Goal: Task Accomplishment & Management: Use online tool/utility

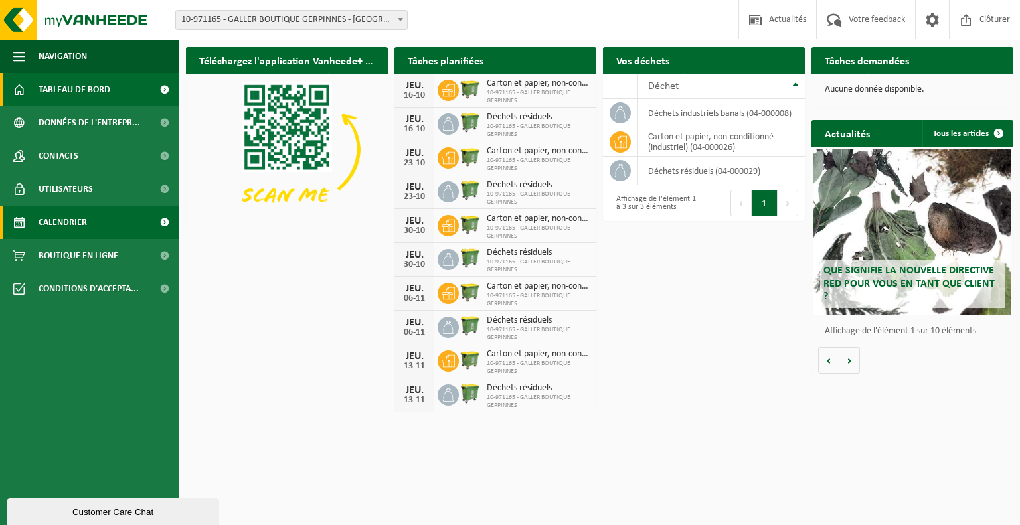
click at [80, 228] on span "Calendrier" at bounding box center [63, 222] width 48 height 33
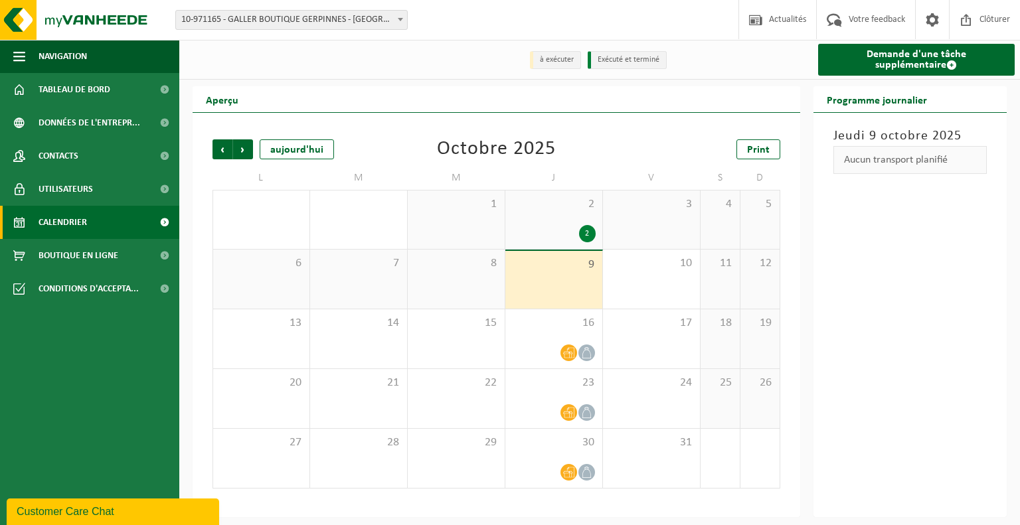
click at [431, 305] on div "8" at bounding box center [456, 279] width 97 height 59
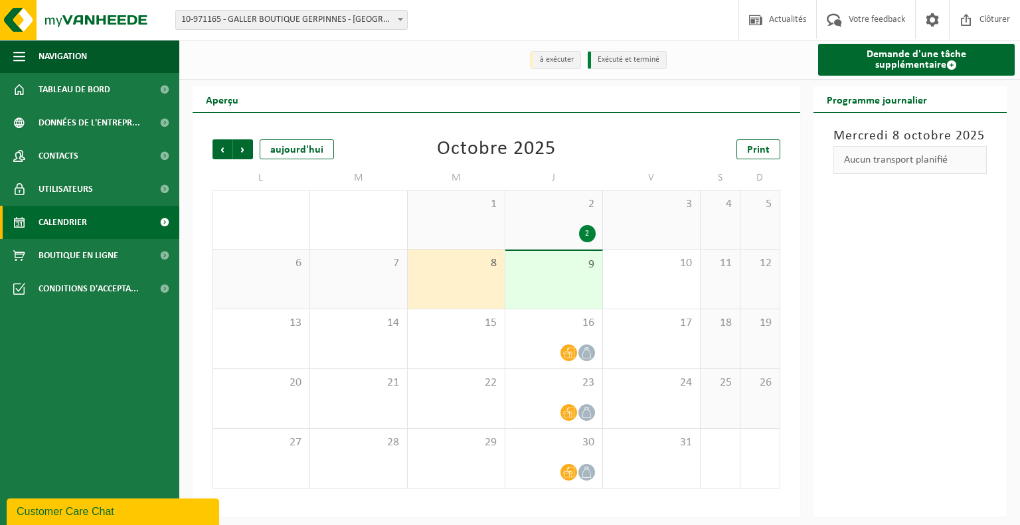
click at [585, 215] on div "2 2" at bounding box center [553, 220] width 97 height 58
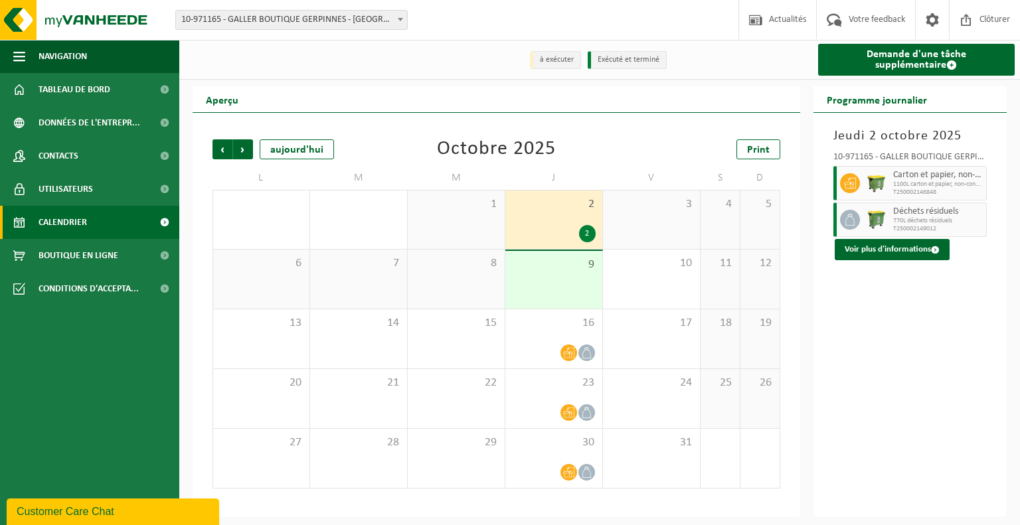
click at [575, 274] on div "9" at bounding box center [553, 280] width 97 height 58
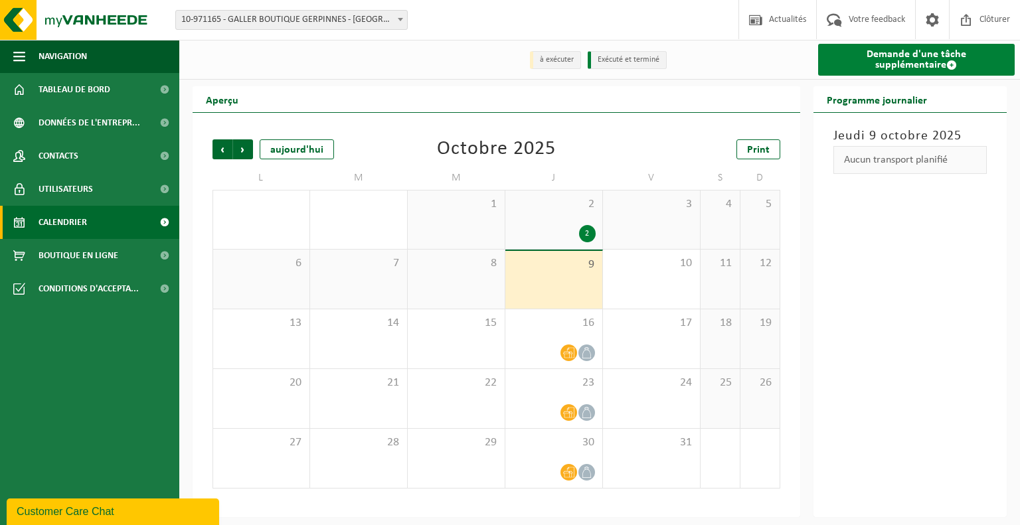
click at [946, 69] on span at bounding box center [951, 65] width 11 height 11
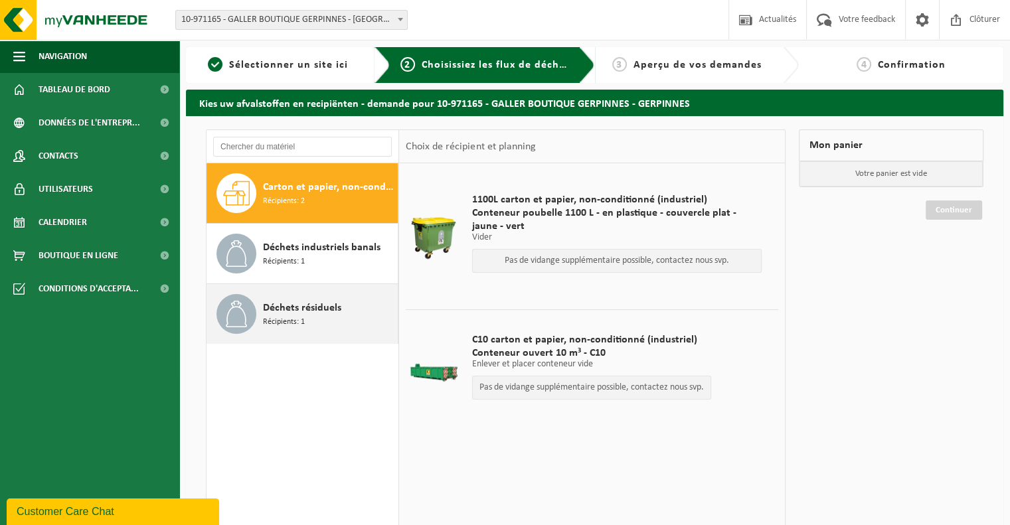
click at [329, 314] on span "Déchets résiduels" at bounding box center [302, 308] width 78 height 16
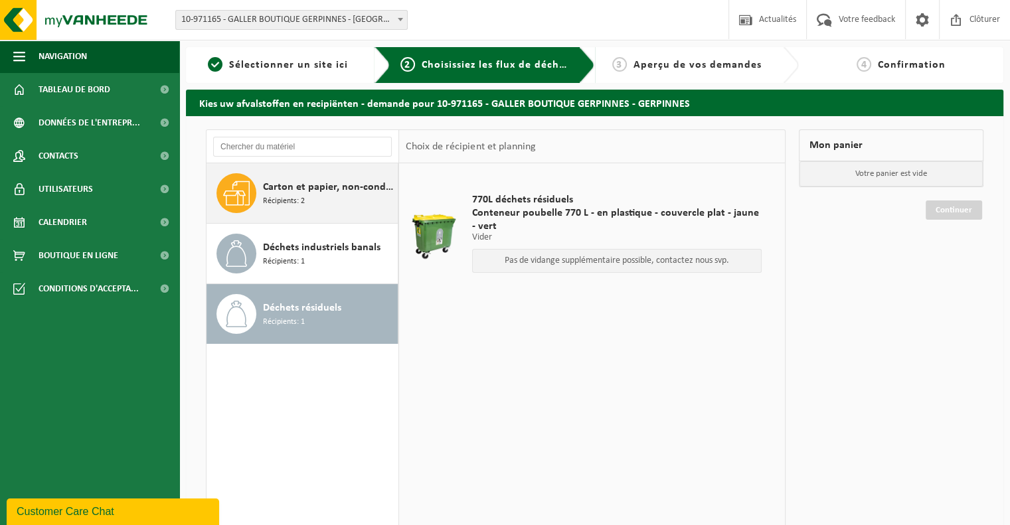
click at [326, 190] on span "Carton et papier, non-conditionné (industriel)" at bounding box center [329, 187] width 132 height 16
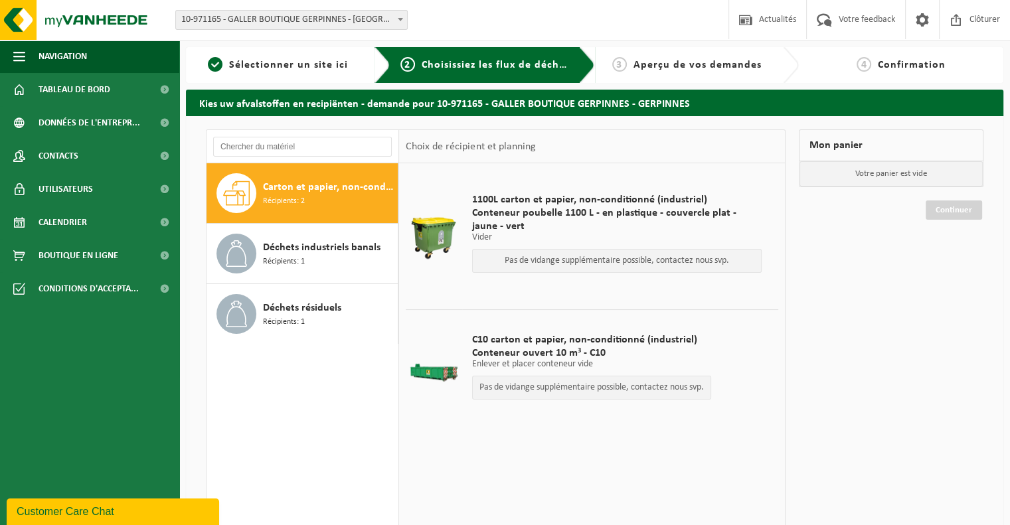
click at [327, 189] on span "Carton et papier, non-conditionné (industriel)" at bounding box center [329, 187] width 132 height 16
click at [89, 220] on link "Calendrier" at bounding box center [89, 222] width 179 height 33
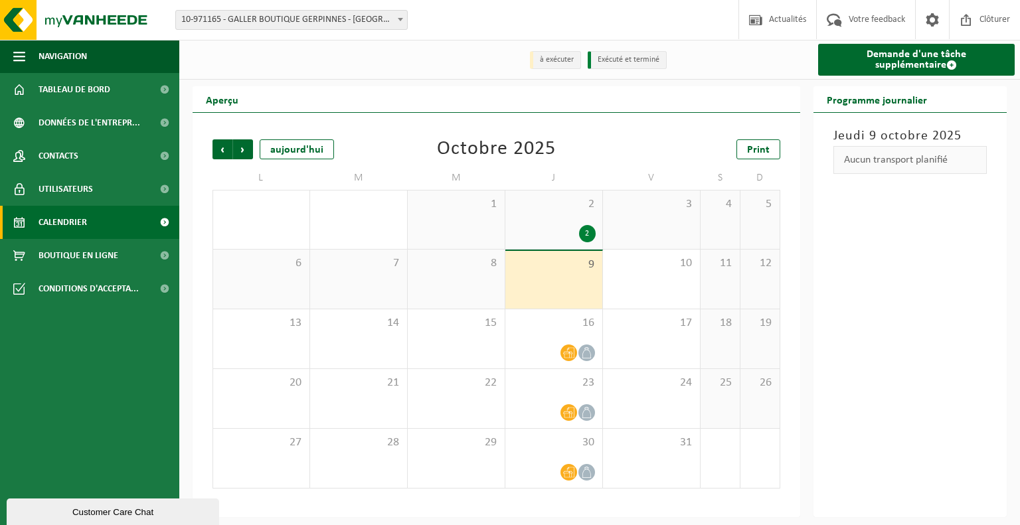
click at [565, 215] on div "2 2" at bounding box center [553, 220] width 97 height 58
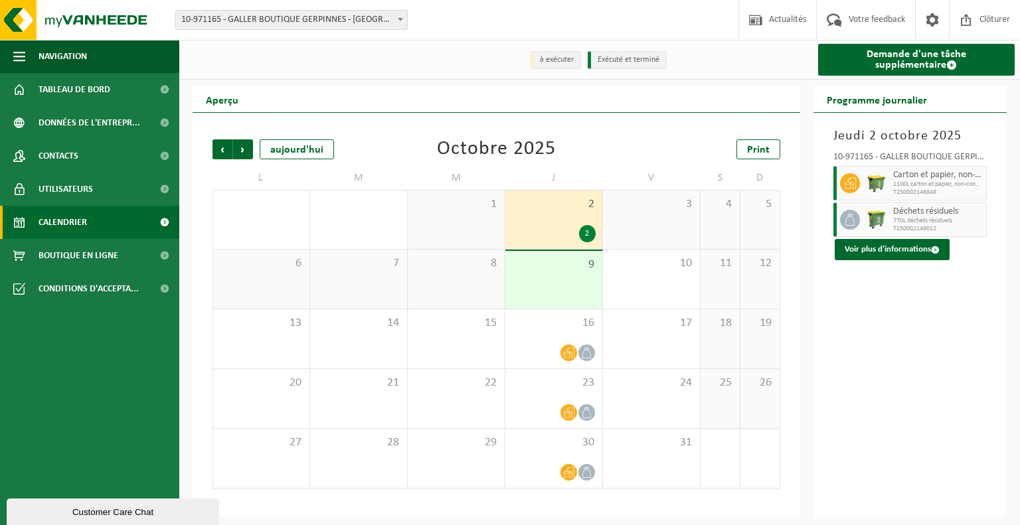
click at [558, 272] on span "9" at bounding box center [554, 265] width 84 height 15
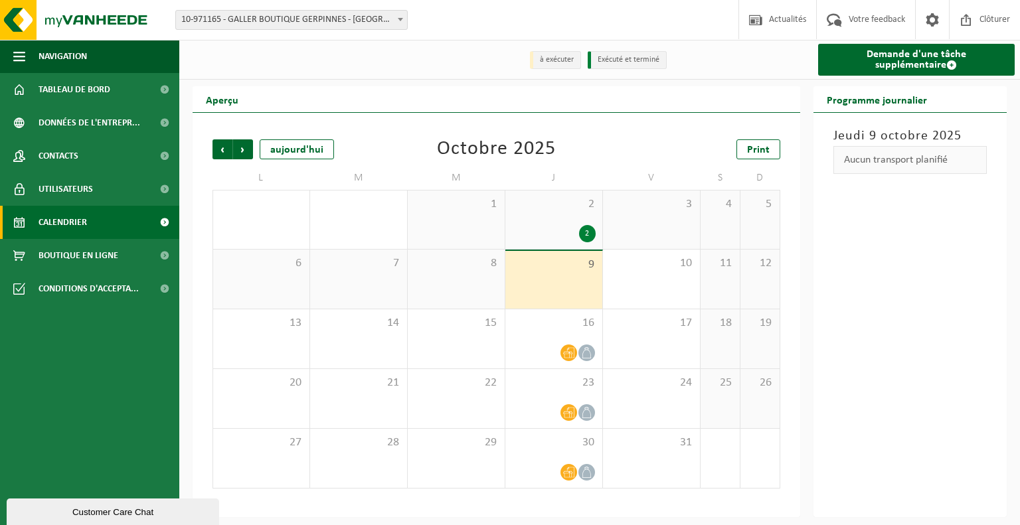
click at [552, 219] on div "2 2" at bounding box center [553, 220] width 97 height 58
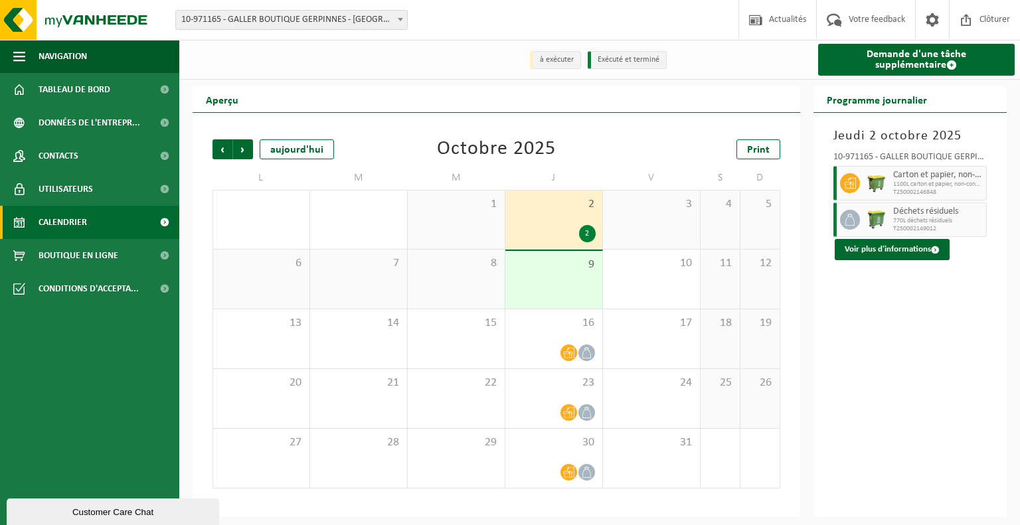
click at [545, 286] on div "9" at bounding box center [553, 280] width 97 height 58
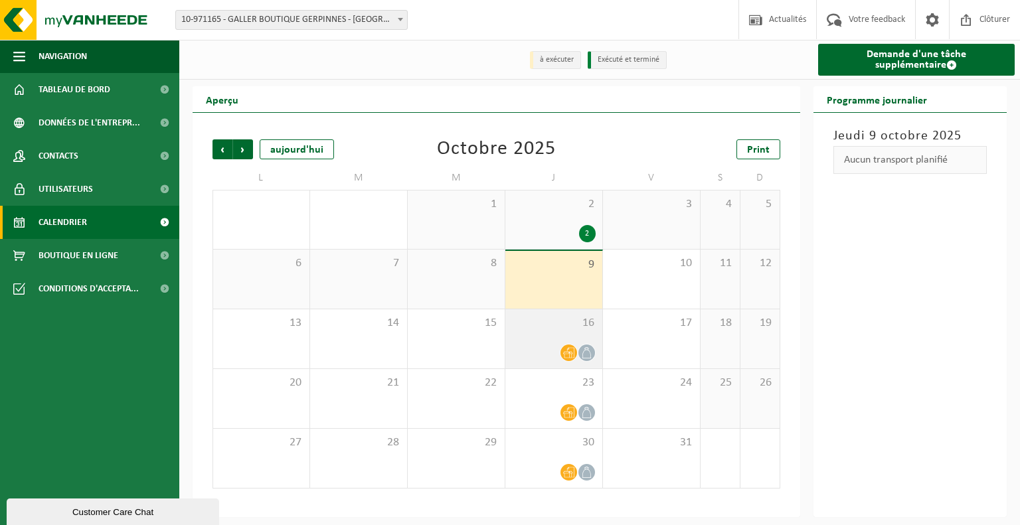
click at [546, 347] on div at bounding box center [554, 353] width 84 height 18
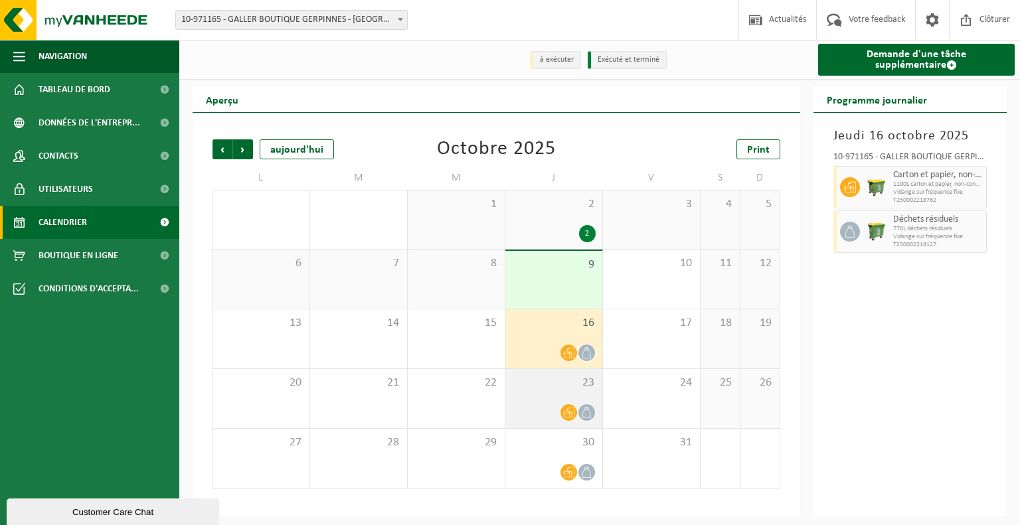
click at [549, 397] on div "23" at bounding box center [553, 398] width 97 height 59
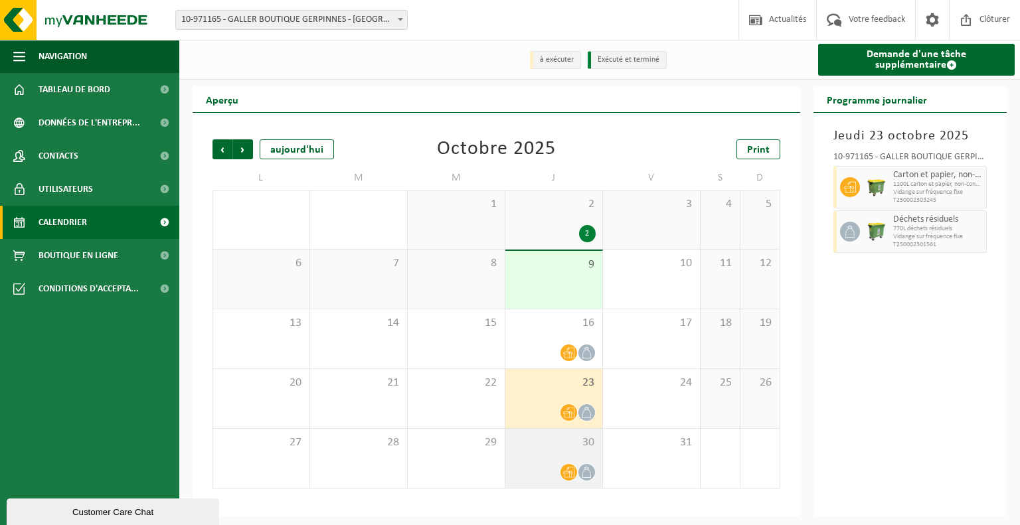
click at [552, 449] on span "30" at bounding box center [554, 443] width 84 height 15
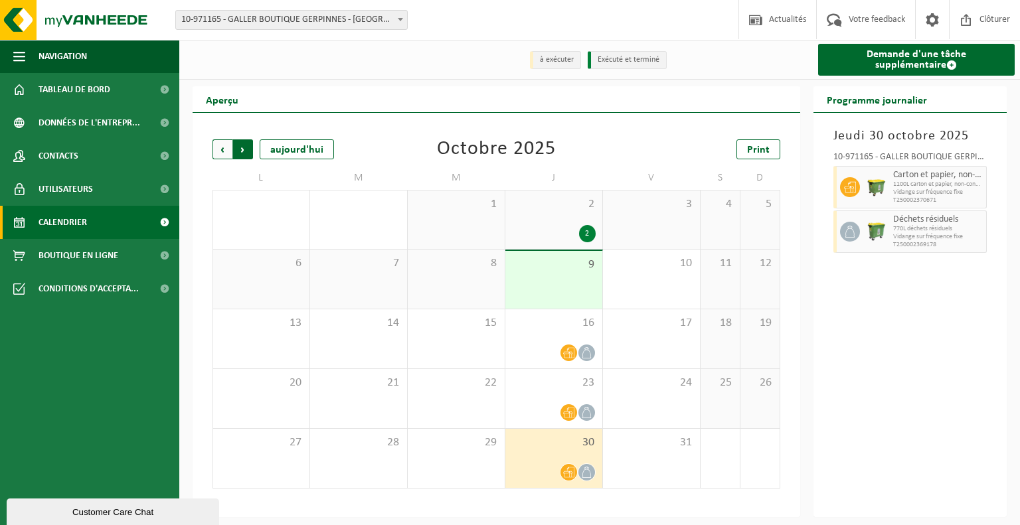
click at [217, 153] on span "Précédent" at bounding box center [223, 149] width 20 height 20
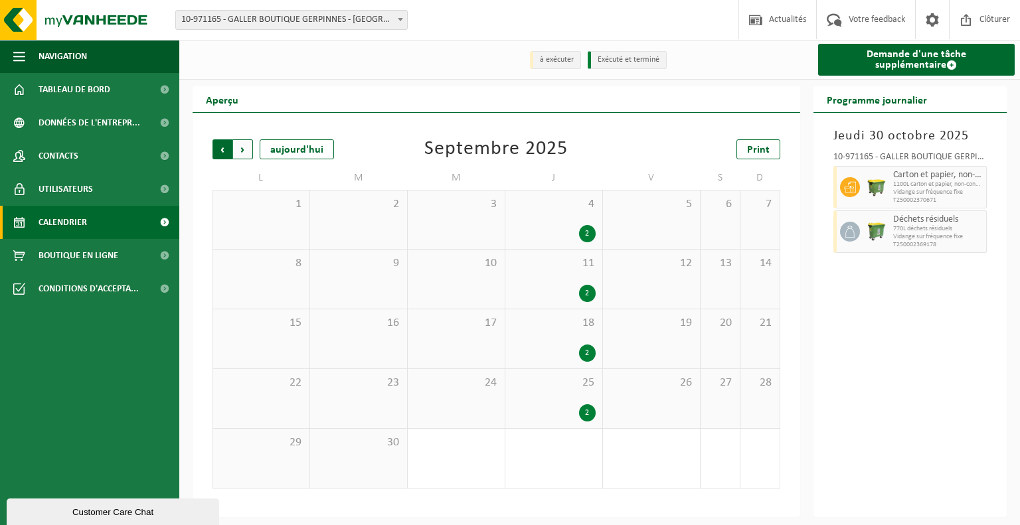
click at [247, 149] on span "Suivant" at bounding box center [243, 149] width 20 height 20
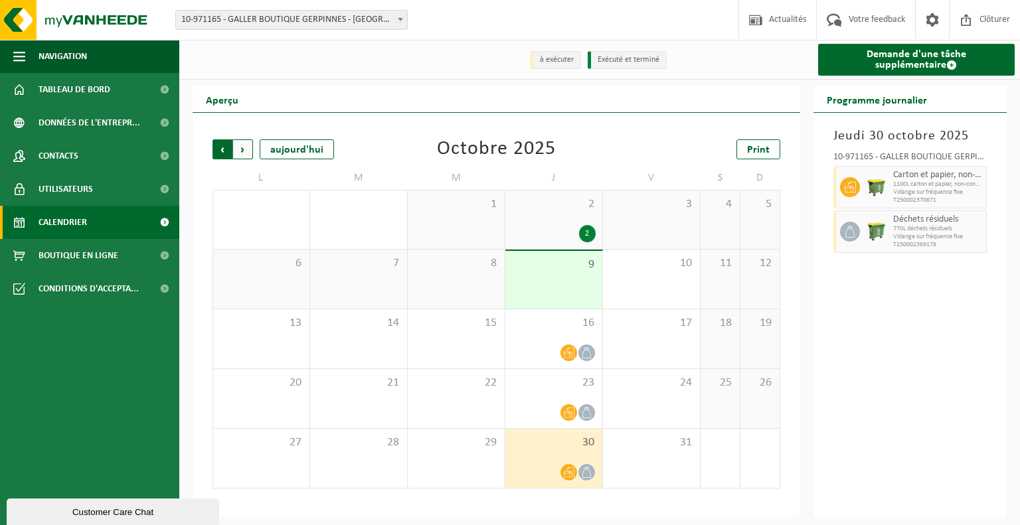
click at [244, 156] on span "Suivant" at bounding box center [243, 149] width 20 height 20
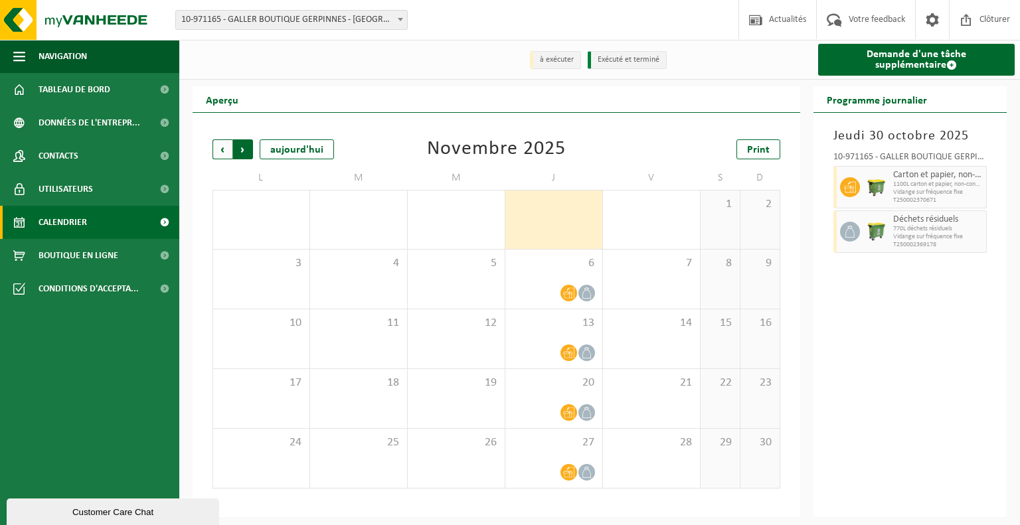
click at [215, 151] on span "Précédent" at bounding box center [223, 149] width 20 height 20
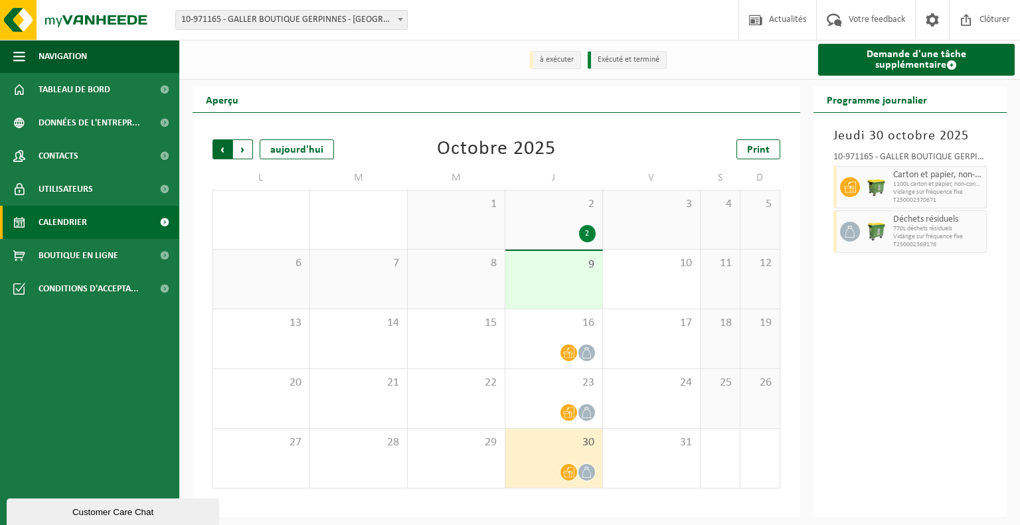
click at [246, 151] on span "Suivant" at bounding box center [243, 149] width 20 height 20
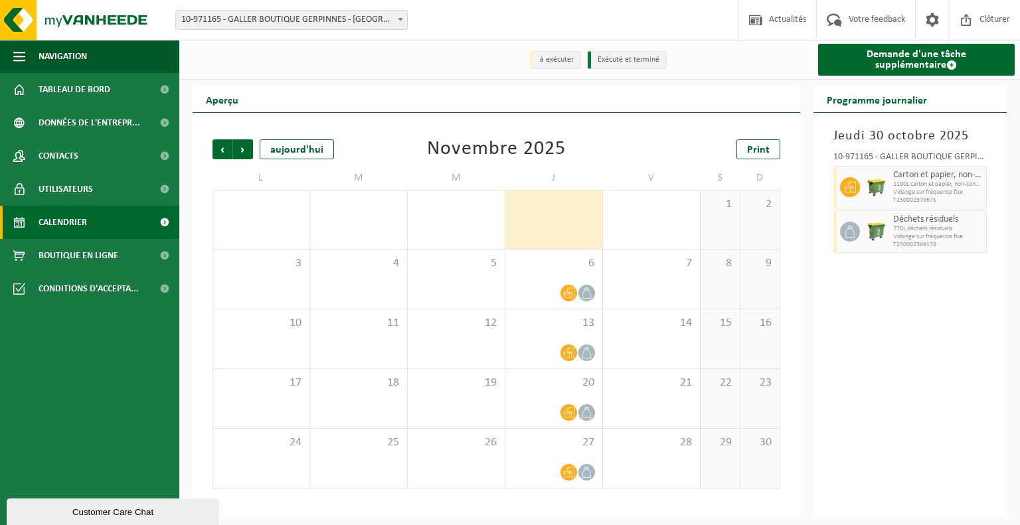
click at [246, 151] on span "Suivant" at bounding box center [243, 149] width 20 height 20
